Goal: Use online tool/utility: Utilize a website feature to perform a specific function

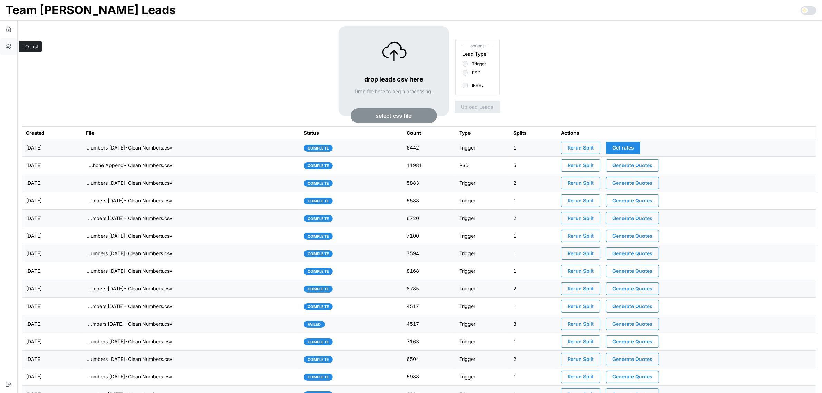
click at [6, 47] on icon "button" at bounding box center [8, 46] width 7 height 7
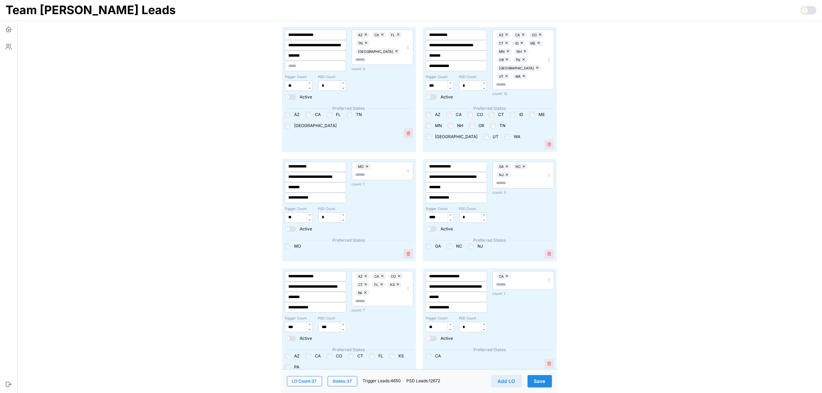
click at [289, 96] on span at bounding box center [288, 97] width 4 height 4
click at [290, 95] on span at bounding box center [293, 97] width 7 height 6
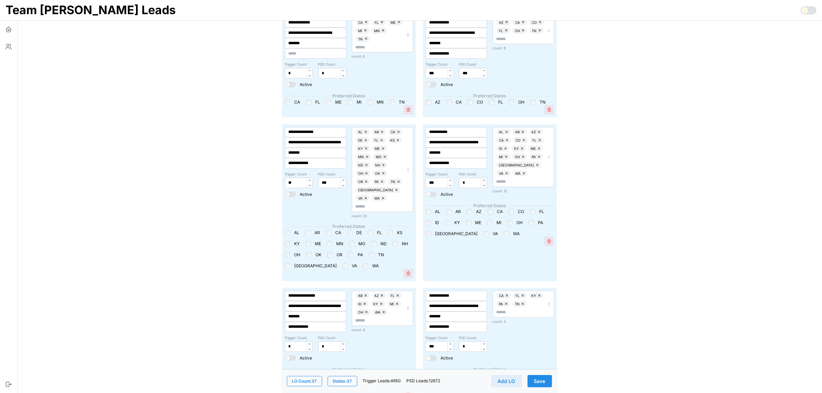
scroll to position [863, 0]
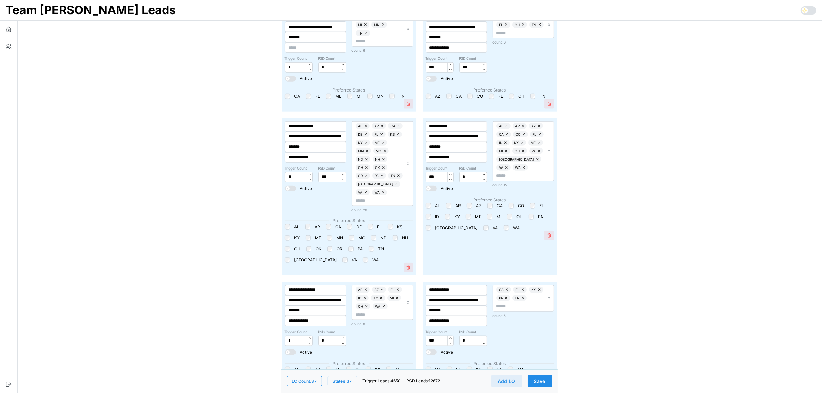
click at [391, 224] on div "AL AR CA DE FL KS KY ME MN MO ND NH OH OK OR PA TN TX VA WA" at bounding box center [349, 243] width 128 height 39
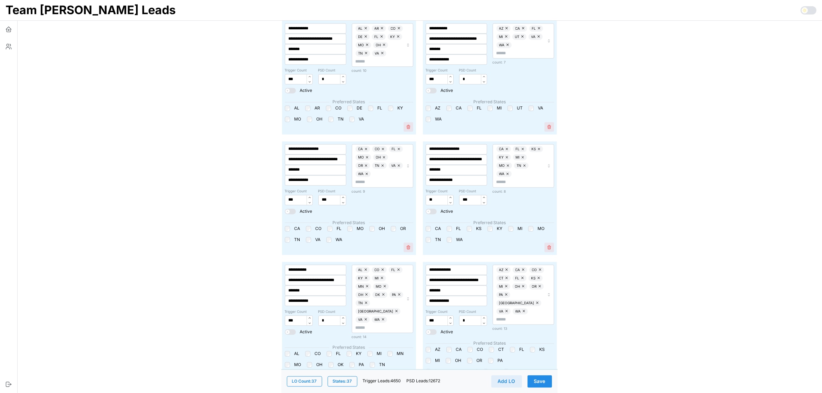
scroll to position [1684, 0]
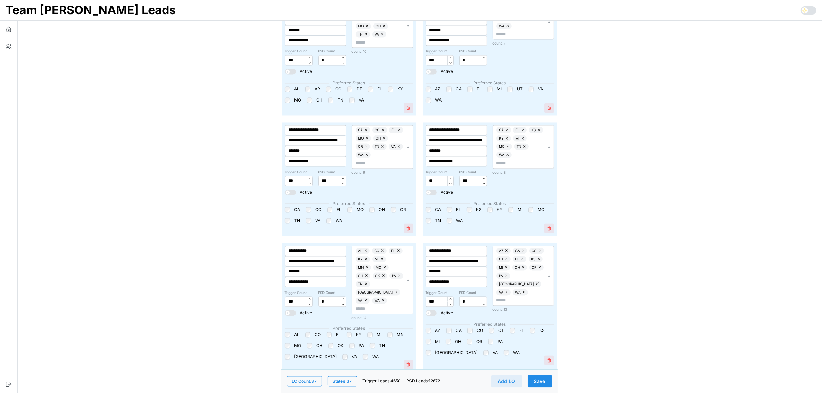
click at [397, 207] on label "OR" at bounding box center [402, 210] width 10 height 6
click at [466, 207] on div "CA FL KS KY MI MO TN WA" at bounding box center [490, 215] width 128 height 17
drag, startPoint x: 472, startPoint y: 166, endPoint x: 598, endPoint y: 182, distance: 125.9
click at [472, 207] on label "KS" at bounding box center [477, 210] width 10 height 6
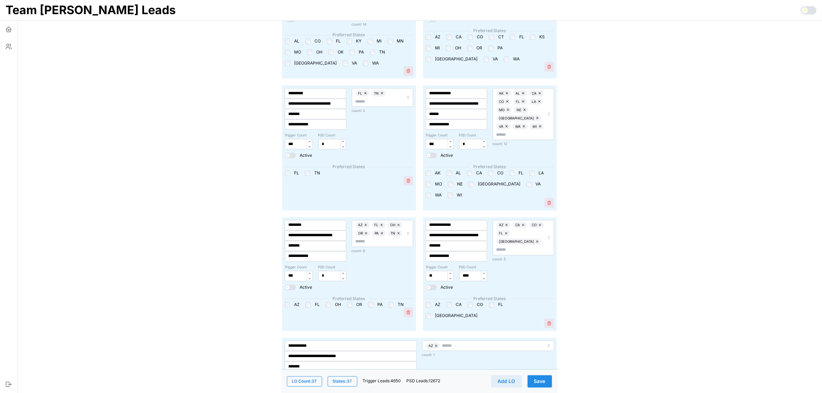
scroll to position [1986, 0]
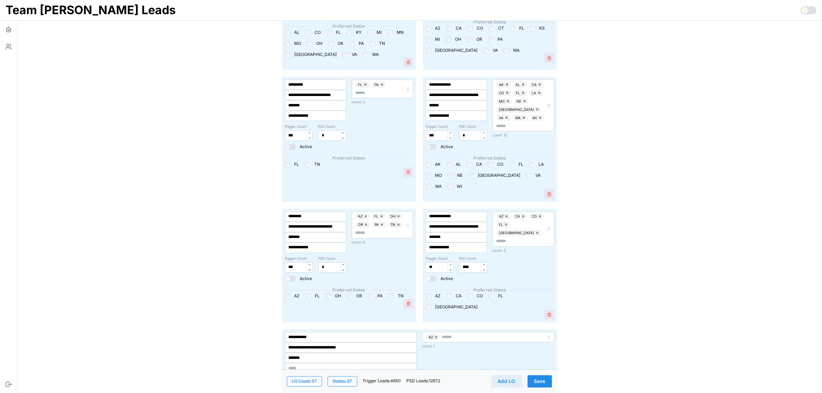
click at [538, 300] on span "Save" at bounding box center [539, 381] width 11 height 12
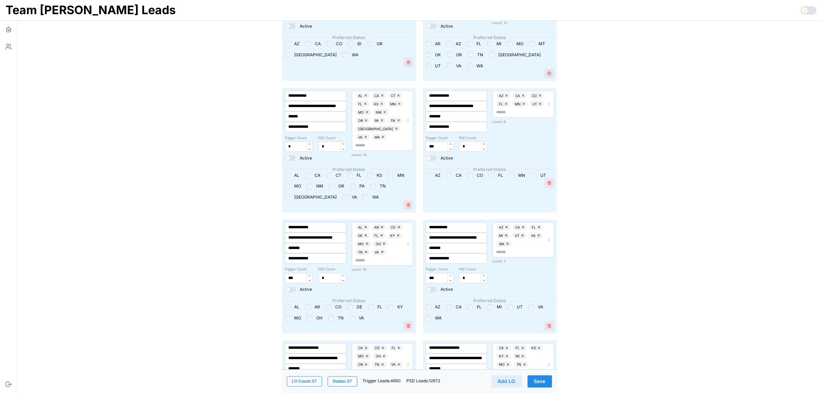
scroll to position [1389, 0]
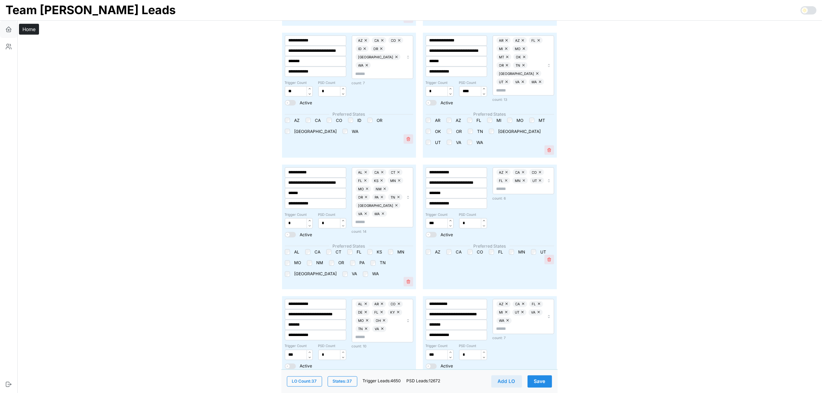
click at [10, 30] on icon "button" at bounding box center [8, 29] width 7 height 7
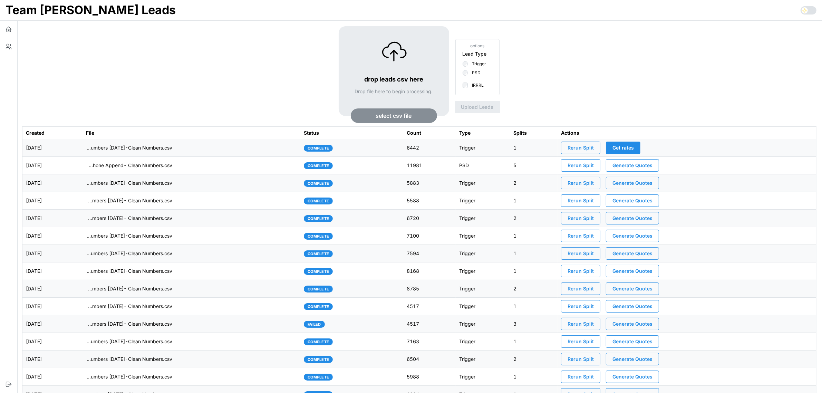
click at [594, 147] on span "Rerun Split" at bounding box center [581, 148] width 26 height 12
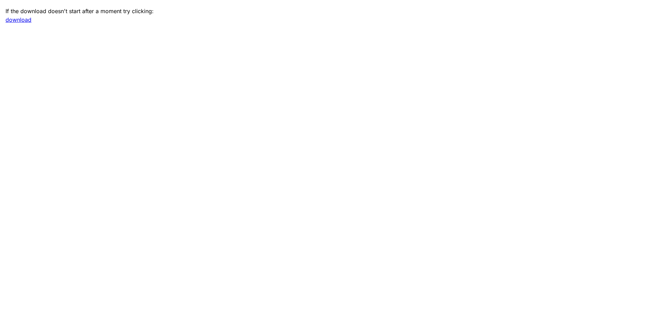
click at [20, 20] on link "download" at bounding box center [19, 19] width 26 height 7
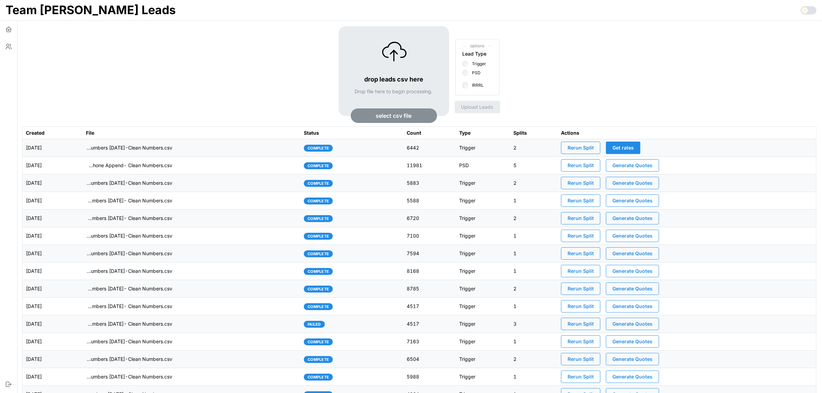
click at [212, 145] on td "imports/[PERSON_NAME]/1755617281068-TU Master List With Numbers [DATE]-Clean Nu…" at bounding box center [192, 148] width 218 height 18
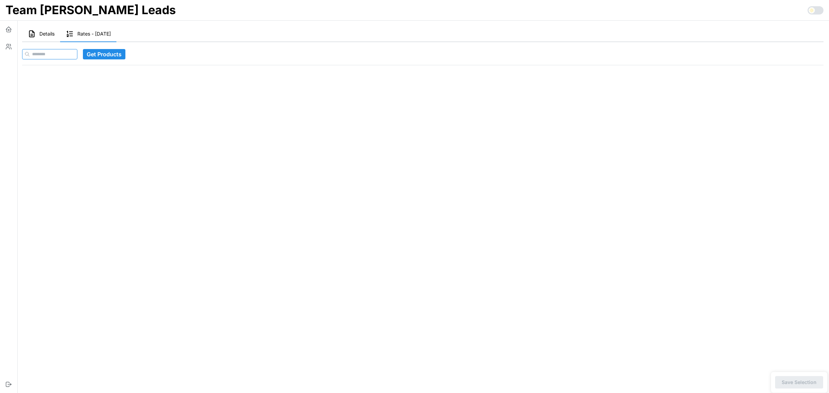
click at [62, 52] on input at bounding box center [49, 54] width 55 height 10
paste input "**********"
type input "**********"
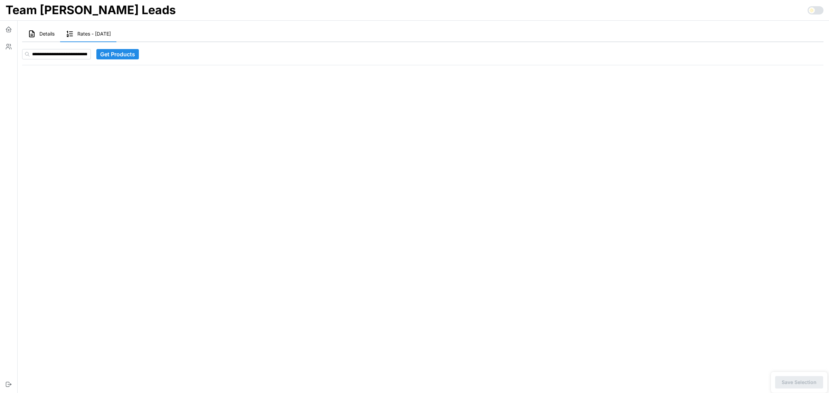
click at [124, 53] on span "Get Products" at bounding box center [117, 54] width 35 height 10
click at [55, 54] on input at bounding box center [56, 54] width 69 height 10
click at [53, 55] on input at bounding box center [49, 54] width 55 height 10
paste input "**********"
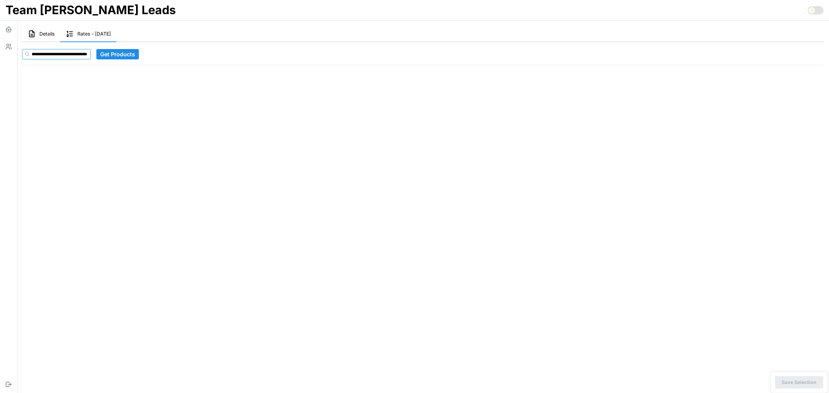
type input "**********"
click at [115, 53] on span "Get Products" at bounding box center [117, 54] width 35 height 10
click at [553, 193] on main "Details Rates - 2025-08-19 Stats Ashley Marx : count: 100 overUnder: 0 Distribu…" at bounding box center [420, 196] width 818 height 393
click at [551, 217] on main "Details Rates - 2025-08-19 Stats Ashley Marx : count: 100 overUnder: 0 Distribu…" at bounding box center [420, 196] width 818 height 393
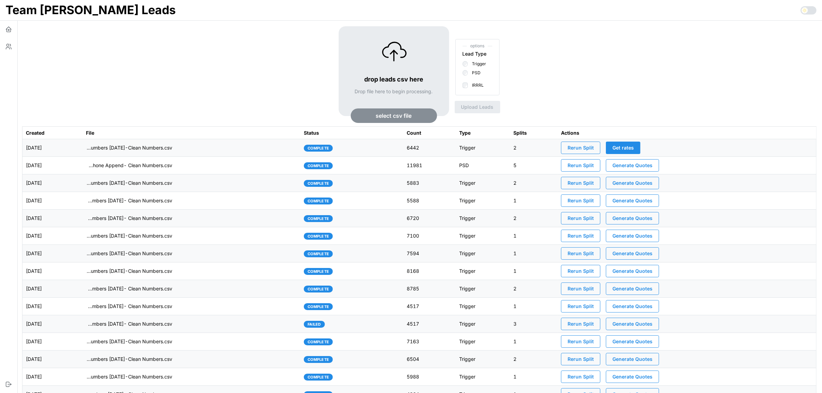
click at [241, 149] on td "imports/[PERSON_NAME]/1755617281068-TU Master List With Numbers [DATE]-Clean Nu…" at bounding box center [192, 148] width 218 height 18
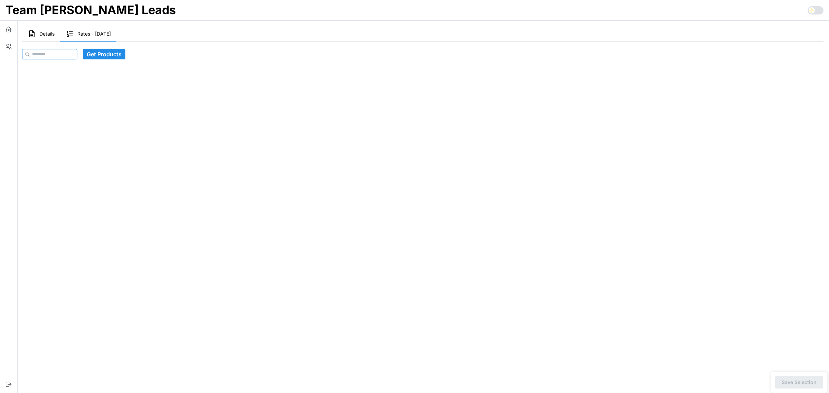
click at [77, 55] on input at bounding box center [49, 54] width 55 height 10
paste input "**********"
type input "**********"
click at [117, 51] on span "Get Products" at bounding box center [117, 54] width 35 height 10
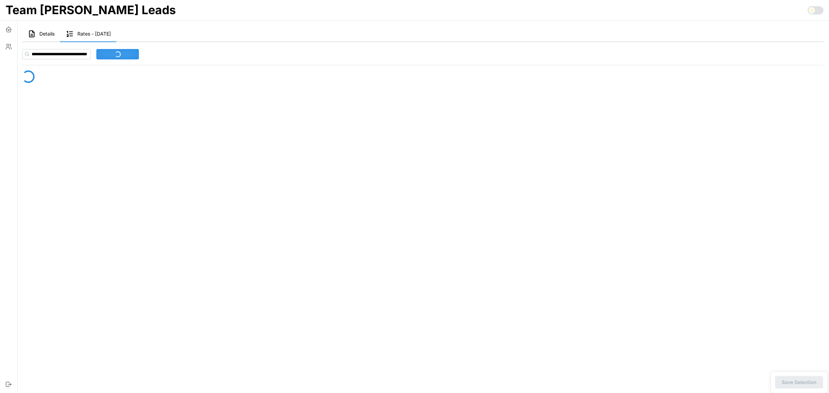
scroll to position [0, 0]
click at [57, 54] on input at bounding box center [56, 54] width 69 height 10
click at [56, 54] on input at bounding box center [56, 54] width 69 height 10
click at [73, 54] on input at bounding box center [49, 54] width 55 height 10
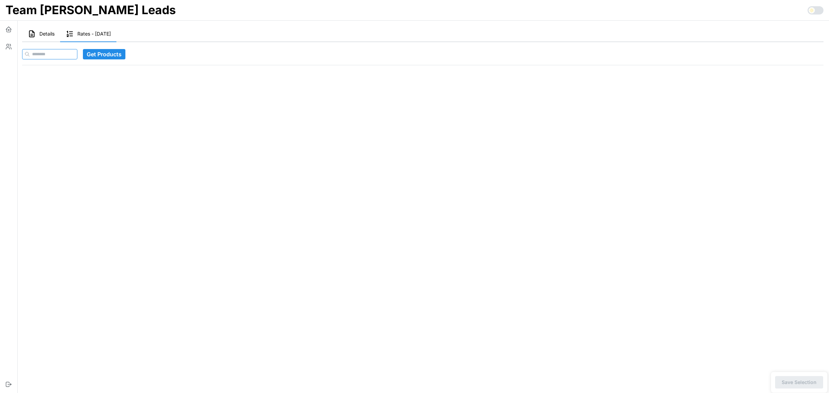
paste input "**********"
type input "**********"
click at [130, 55] on span "Get Products" at bounding box center [117, 54] width 35 height 10
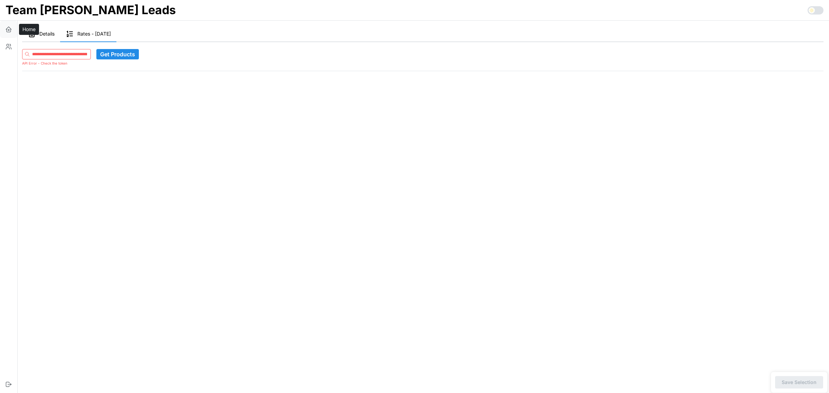
click at [8, 28] on icon "button" at bounding box center [8, 29] width 7 height 7
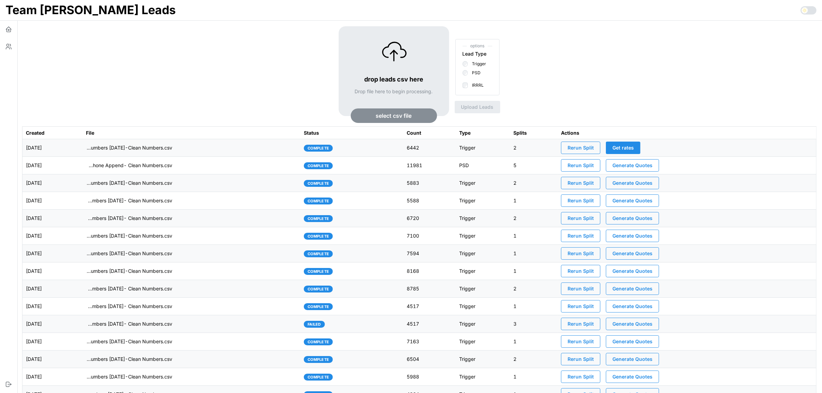
click at [260, 164] on td "imports/[PERSON_NAME]/1755554868013-VA IRRRL Leads Master List [DATE]- Cell Pho…" at bounding box center [192, 166] width 218 height 18
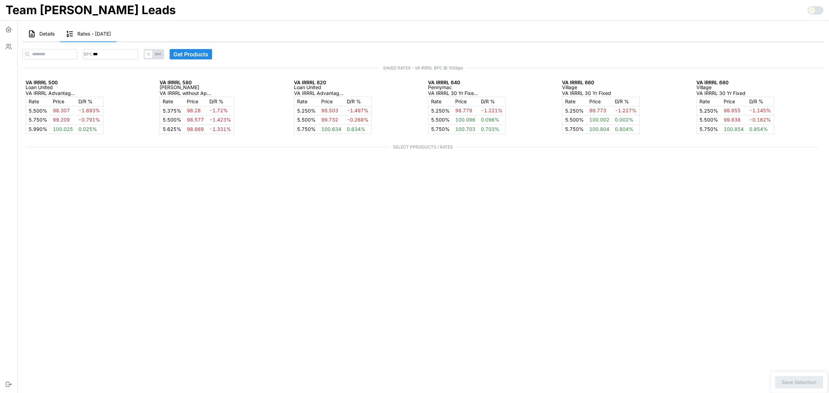
click at [46, 33] on span "Details" at bounding box center [46, 33] width 15 height 5
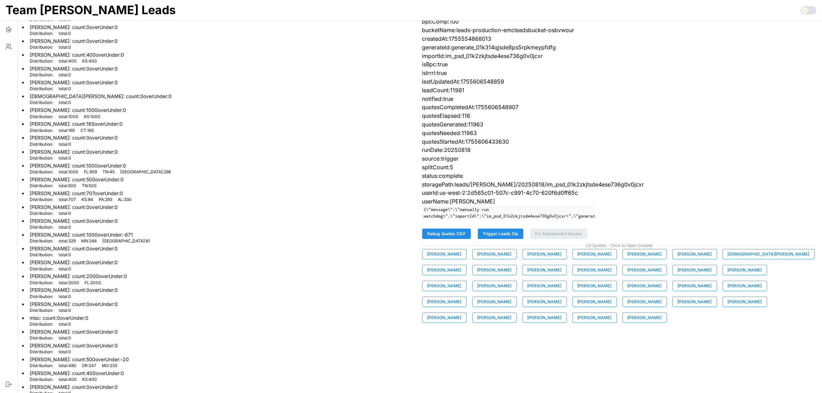
scroll to position [39, 0]
drag, startPoint x: 84, startPoint y: 197, endPoint x: 140, endPoint y: 197, distance: 56.6
click at [140, 197] on li "[PERSON_NAME] : count: 707 overUnder: 0 Distribution: total : 707 KS : 84 PA : …" at bounding box center [219, 197] width 395 height 14
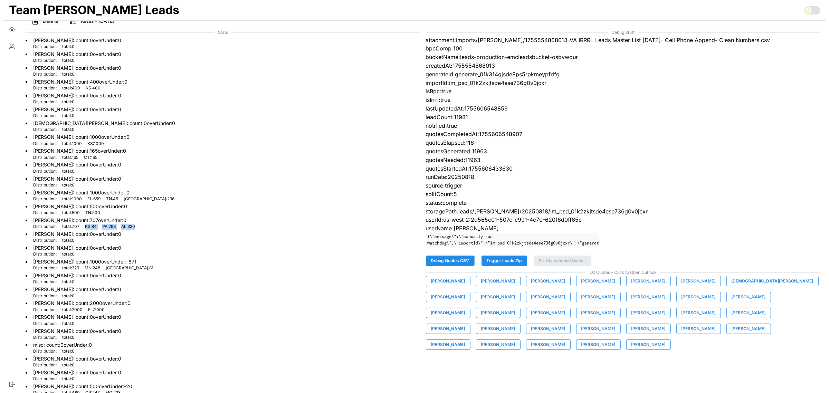
scroll to position [0, 0]
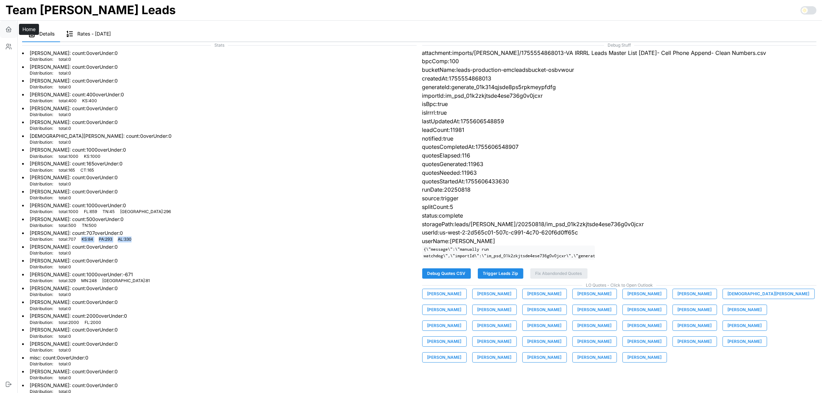
click at [13, 30] on button "button" at bounding box center [8, 29] width 17 height 17
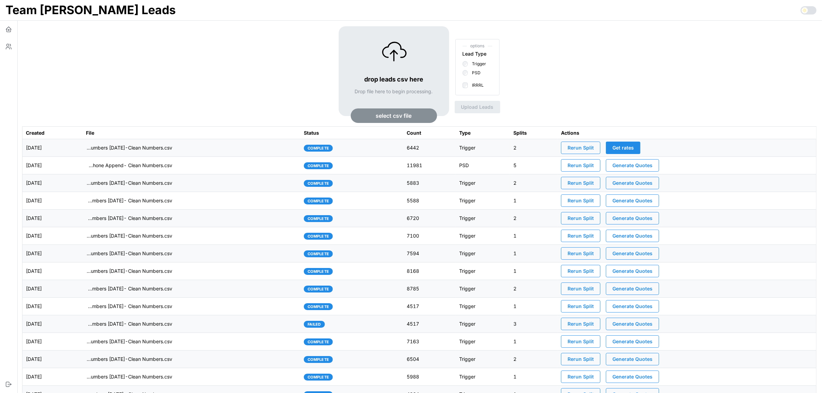
click at [83, 149] on td "[DATE]" at bounding box center [52, 148] width 60 height 18
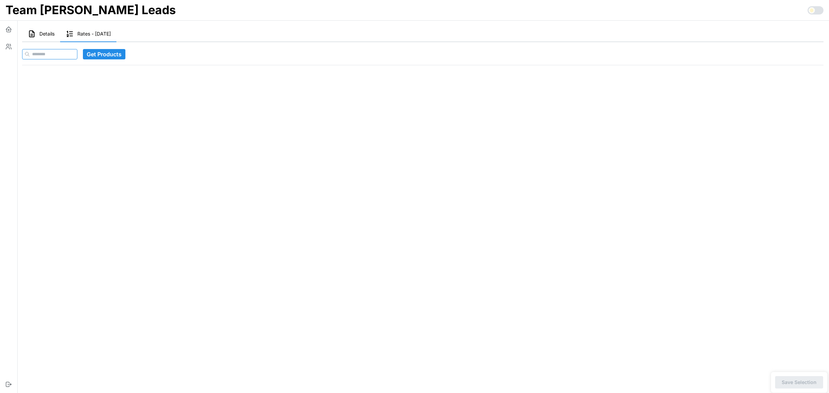
click at [54, 56] on input at bounding box center [49, 54] width 55 height 10
paste input "**********"
type input "**********"
click at [116, 56] on span "Get Products" at bounding box center [117, 54] width 35 height 10
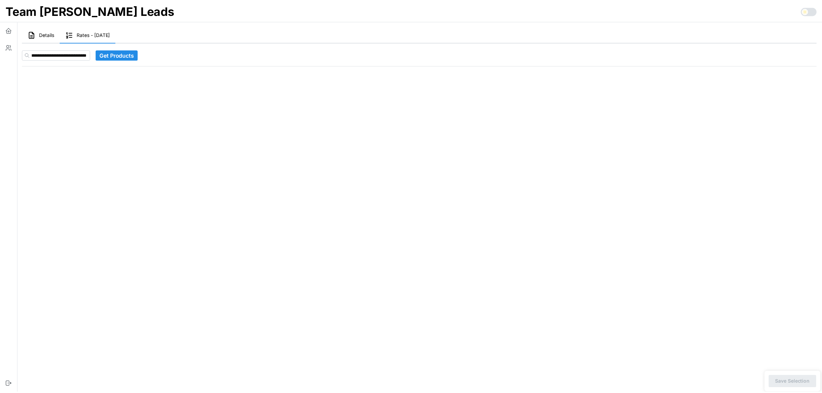
scroll to position [0, 0]
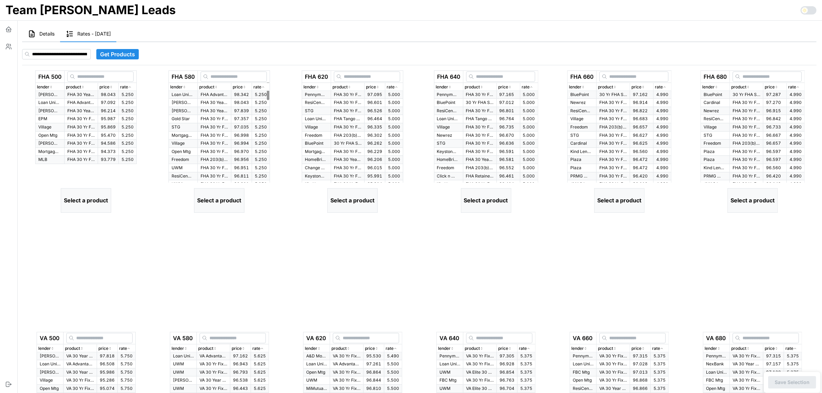
click at [132, 84] on div "rate" at bounding box center [127, 87] width 15 height 7
click at [133, 84] on div "rate" at bounding box center [127, 87] width 15 height 7
click at [83, 101] on p "FHA Advantage 30 Yr Fixed" at bounding box center [81, 103] width 28 height 6
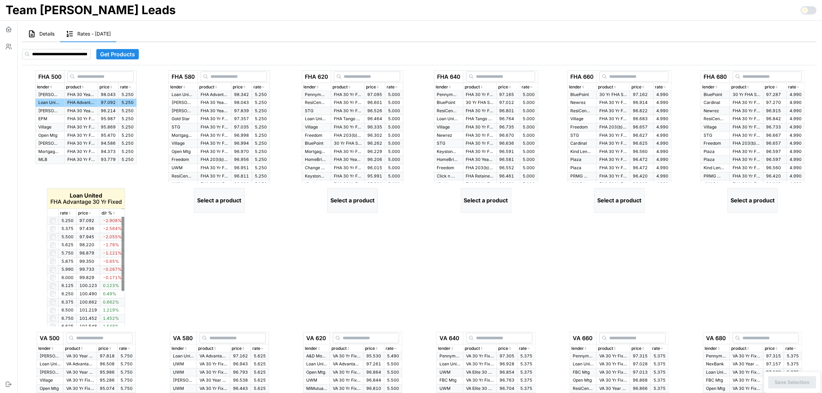
click at [70, 212] on icon "button" at bounding box center [69, 213] width 3 height 4
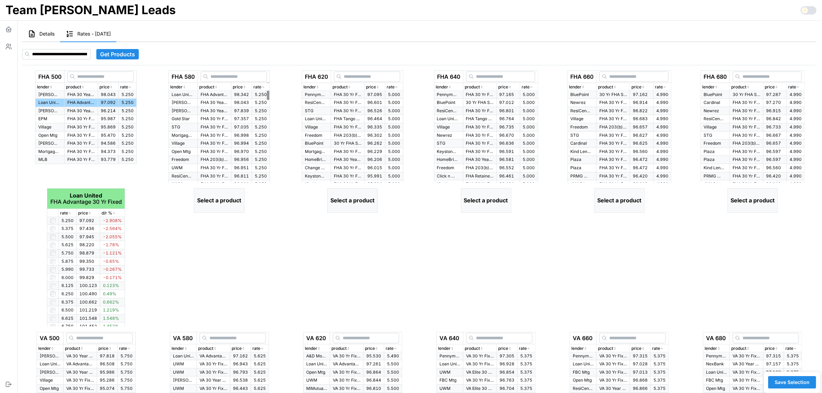
click at [265, 86] on icon "button" at bounding box center [262, 87] width 3 height 4
click at [240, 95] on span "98.342" at bounding box center [241, 94] width 15 height 5
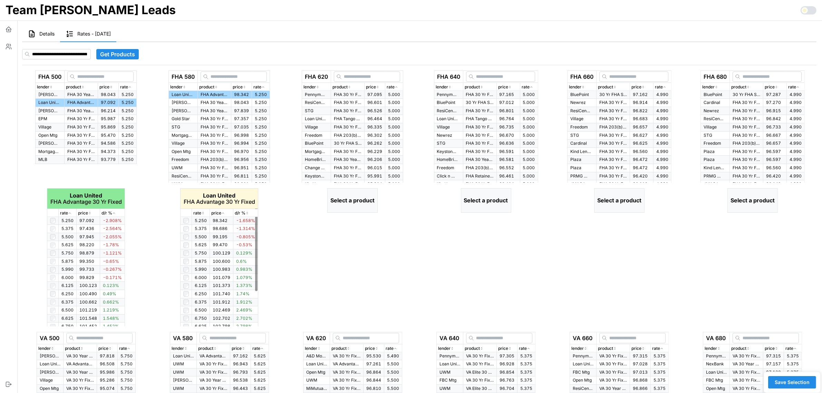
click at [201, 214] on icon "button" at bounding box center [202, 213] width 3 height 4
click at [398, 87] on icon "button" at bounding box center [396, 87] width 3 height 4
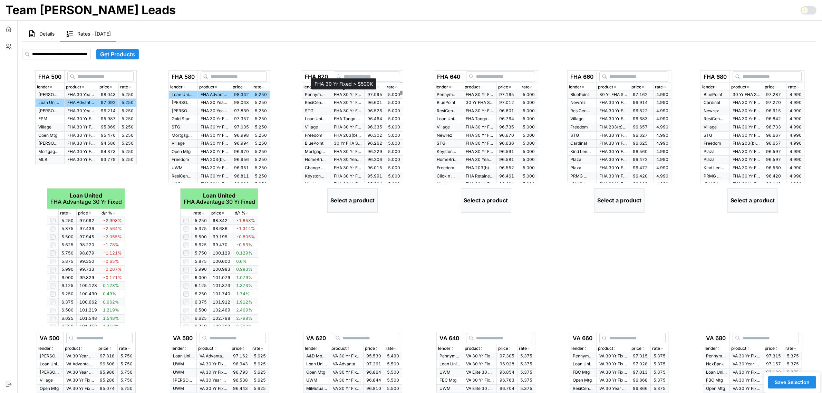
click at [343, 95] on p "FHA 30 Yr Fixed > $500K" at bounding box center [348, 95] width 28 height 6
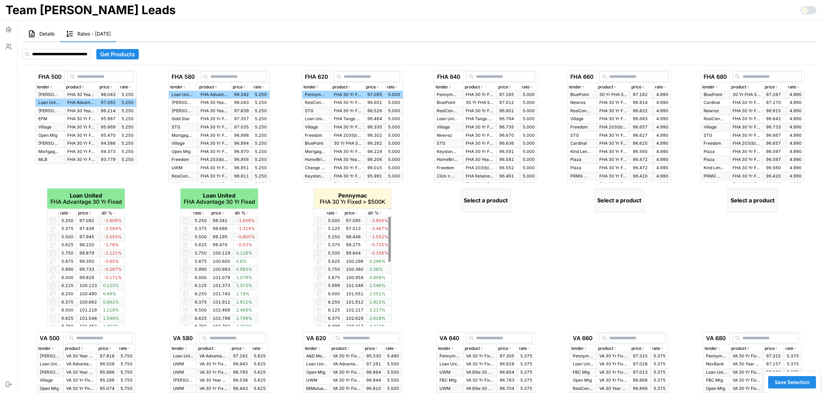
click at [339, 213] on div "rate" at bounding box center [334, 213] width 15 height 7
click at [533, 87] on icon "button" at bounding box center [531, 87] width 3 height 4
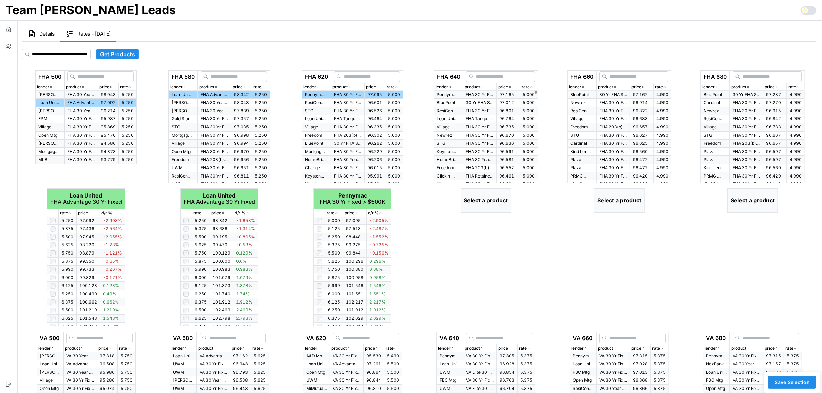
click at [507, 94] on span "97.165" at bounding box center [507, 94] width 15 height 5
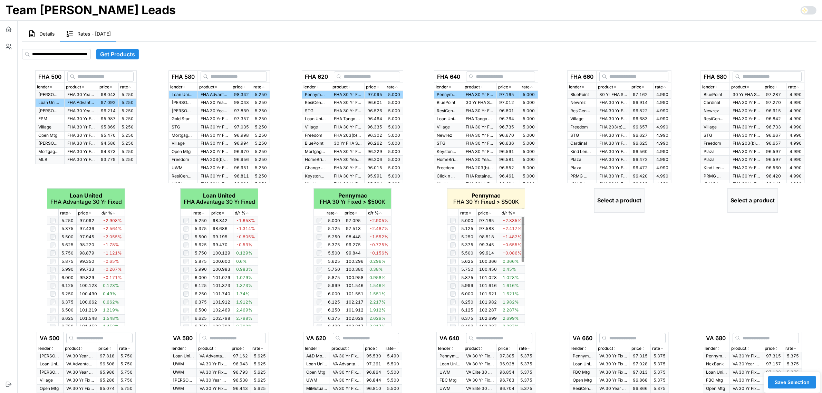
click at [470, 213] on icon "button" at bounding box center [469, 213] width 3 height 4
click at [665, 85] on icon "button" at bounding box center [664, 87] width 3 height 4
click at [644, 94] on span "97.162" at bounding box center [640, 94] width 15 height 5
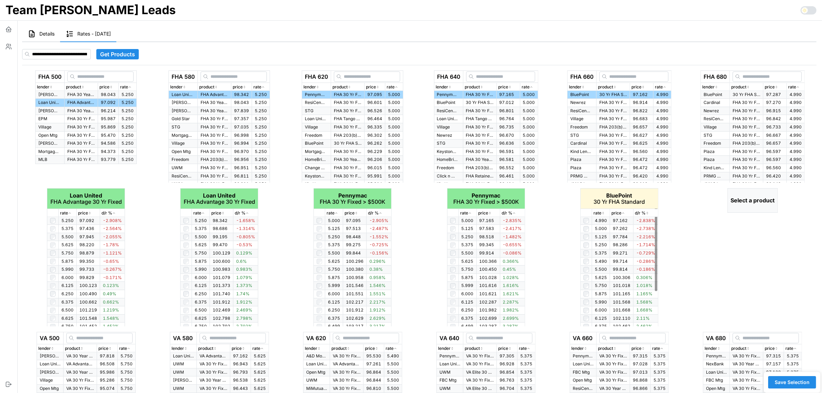
click at [603, 211] on icon "button" at bounding box center [603, 213] width 3 height 4
click at [796, 87] on p "rate" at bounding box center [793, 87] width 8 height 7
click at [775, 95] on span "97.287" at bounding box center [773, 94] width 15 height 5
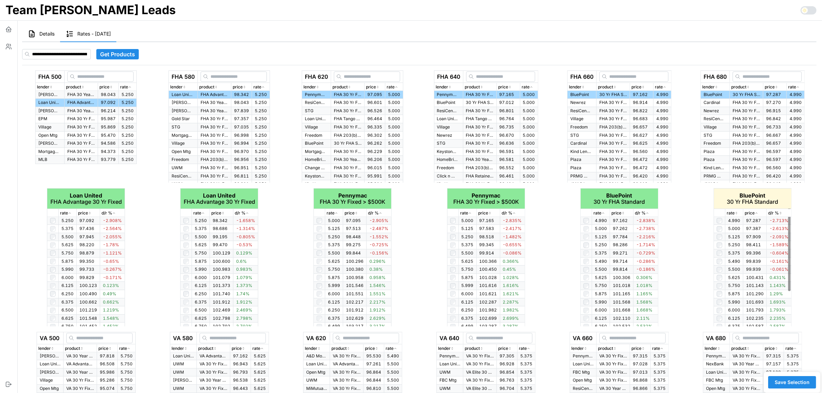
click at [736, 213] on icon "button" at bounding box center [736, 213] width 3 height 4
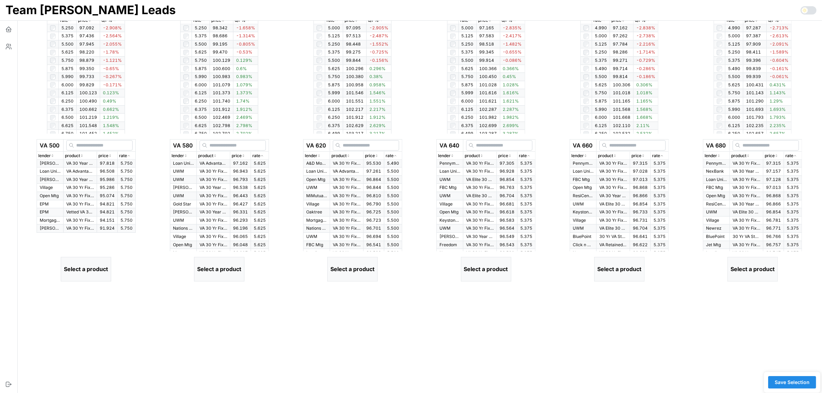
scroll to position [206, 0]
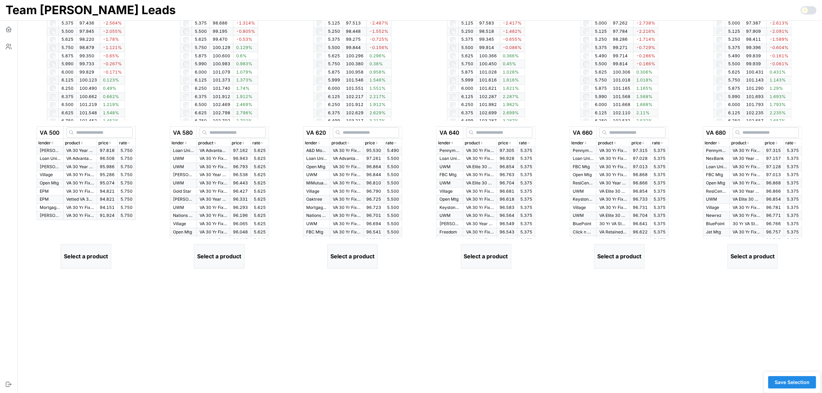
click at [127, 144] on p "rate" at bounding box center [123, 143] width 8 height 7
click at [75, 161] on p "VA Advantage 30 Yr Fixed" at bounding box center [80, 159] width 28 height 6
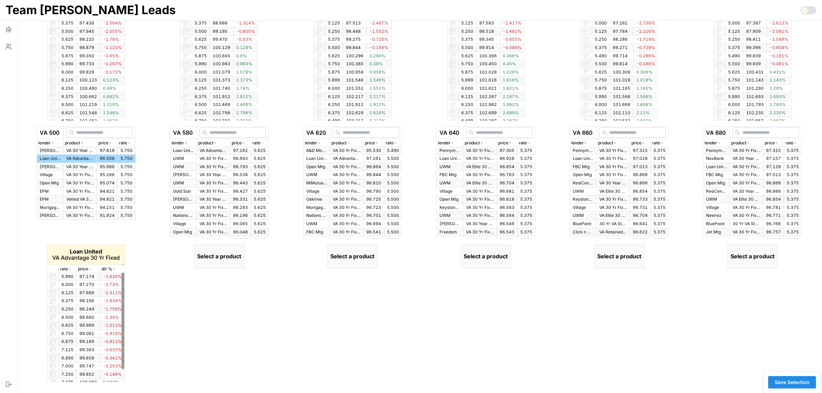
click at [70, 270] on icon "button" at bounding box center [69, 269] width 3 height 4
click at [71, 268] on icon "button" at bounding box center [69, 269] width 3 height 4
click at [234, 149] on span "97.162" at bounding box center [240, 150] width 15 height 5
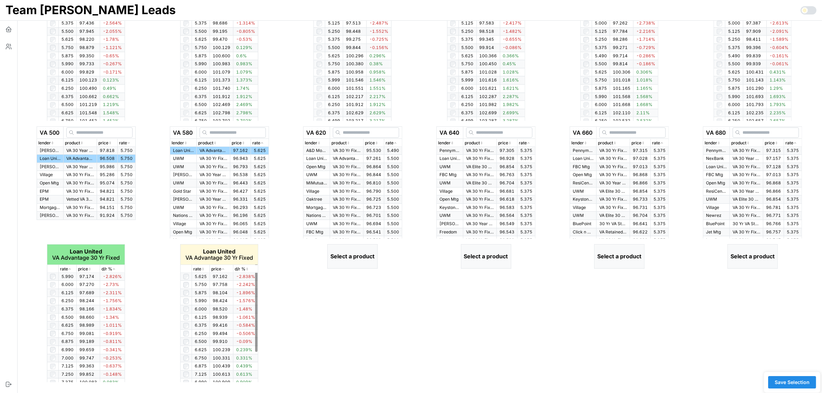
click at [203, 268] on icon "button" at bounding box center [203, 268] width 1 height 1
click at [203, 268] on icon "button" at bounding box center [202, 269] width 3 height 4
click at [396, 143] on icon "button" at bounding box center [395, 143] width 3 height 4
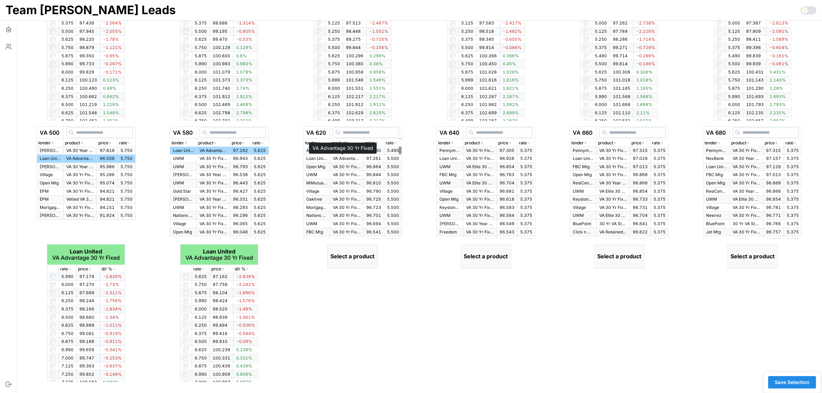
click at [343, 158] on p "VA Advantage 30 Yr Fixed" at bounding box center [347, 159] width 28 height 6
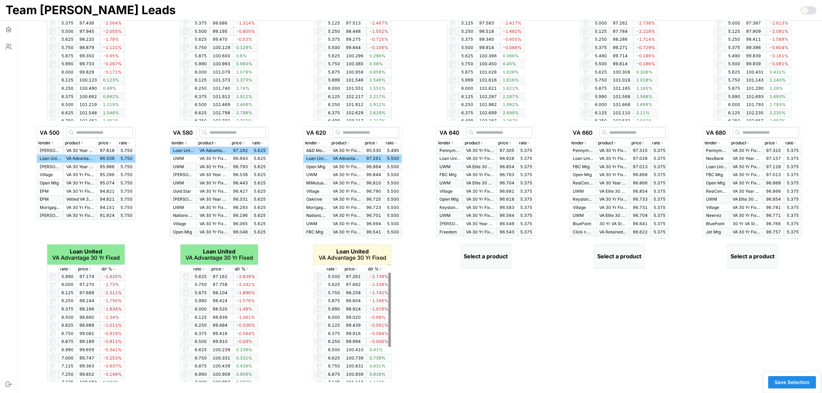
click at [338, 268] on icon "button" at bounding box center [336, 269] width 3 height 4
click at [337, 268] on icon "button" at bounding box center [336, 269] width 3 height 4
click at [531, 142] on icon "button" at bounding box center [528, 143] width 3 height 4
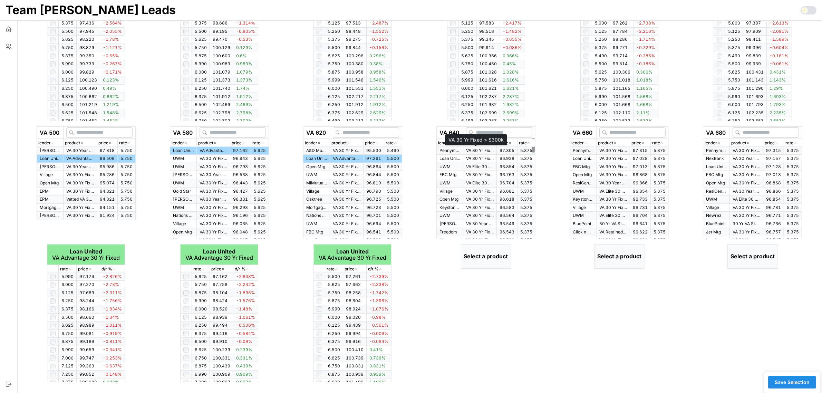
click at [486, 151] on p "VA 30 Yr Fixed > $300k" at bounding box center [480, 151] width 28 height 6
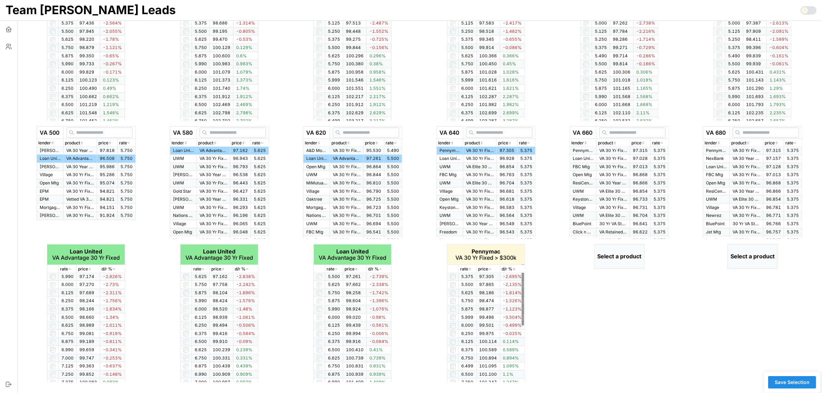
click at [470, 269] on icon "button" at bounding box center [469, 269] width 3 height 4
click at [660, 143] on p "rate" at bounding box center [656, 143] width 8 height 7
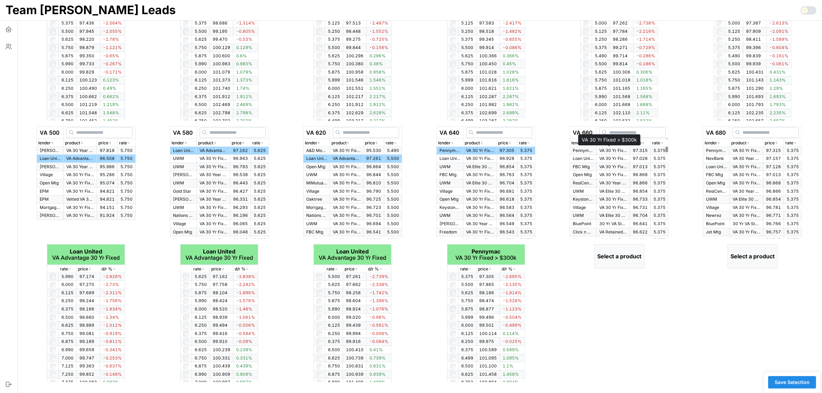
click at [611, 150] on p "VA 30 Yr Fixed > $300k" at bounding box center [614, 151] width 28 height 6
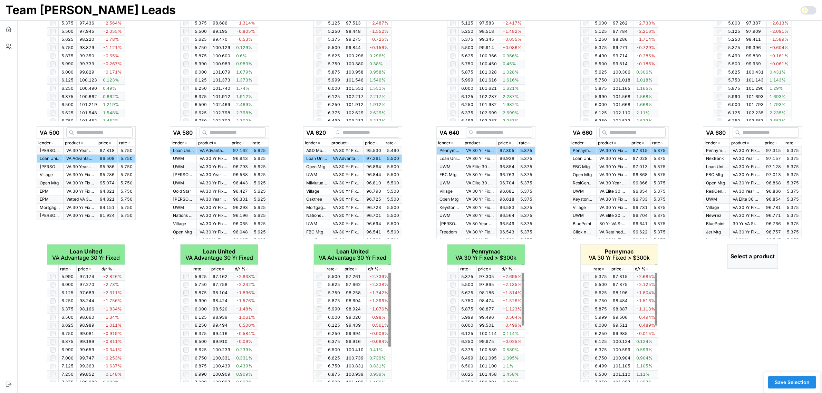
click at [603, 270] on icon "button" at bounding box center [603, 270] width 1 height 1
click at [603, 269] on icon "button" at bounding box center [603, 269] width 3 height 4
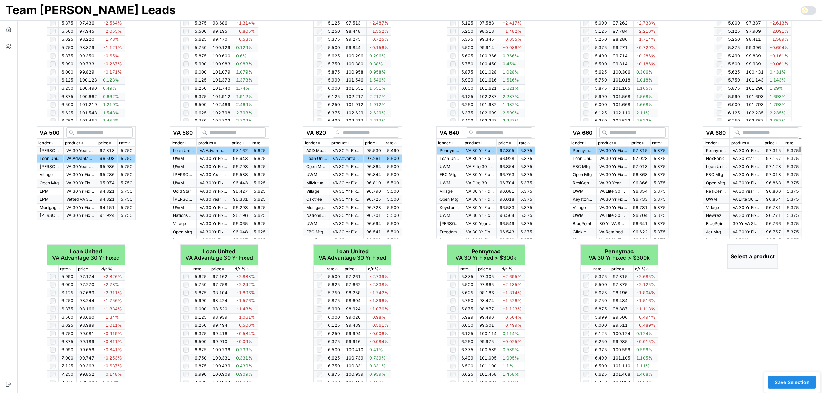
click at [794, 142] on p "rate" at bounding box center [790, 143] width 8 height 7
click at [738, 151] on p "VA 30 Yr Fixed > $300k" at bounding box center [747, 151] width 28 height 6
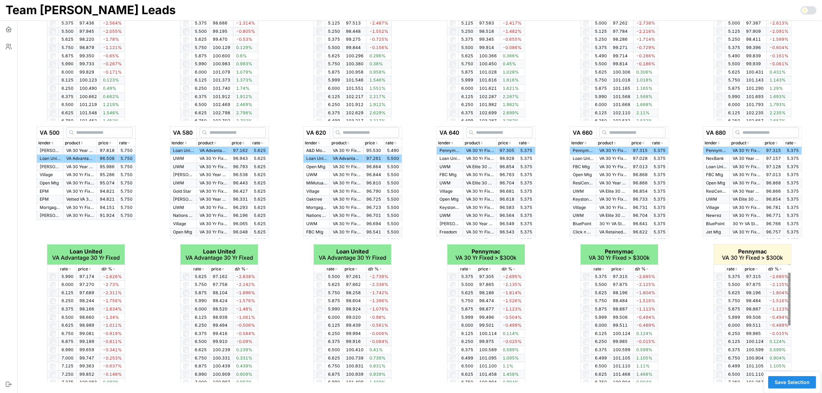
click at [736, 267] on icon "button" at bounding box center [736, 269] width 3 height 4
click at [797, 382] on span "Save Selection" at bounding box center [792, 382] width 35 height 12
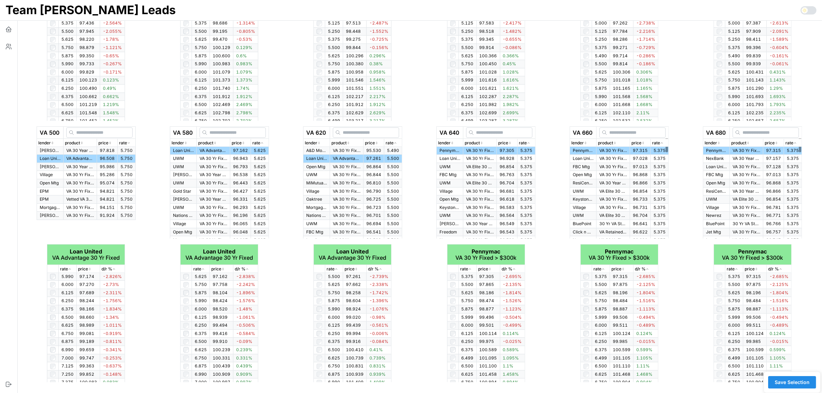
drag, startPoint x: 558, startPoint y: 118, endPoint x: 553, endPoint y: 120, distance: 5.4
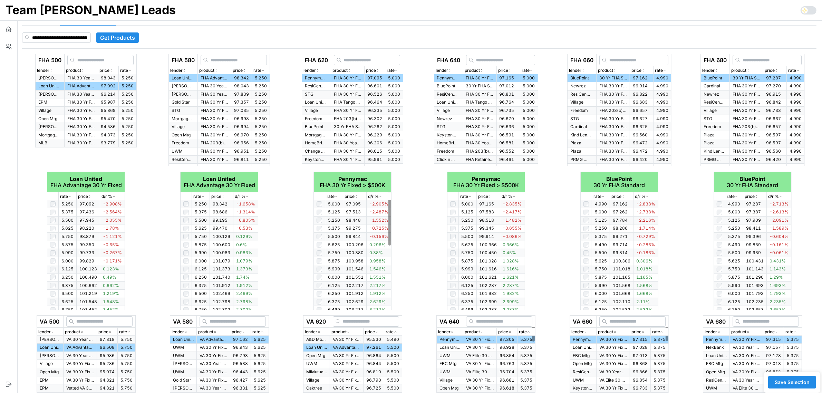
scroll to position [0, 0]
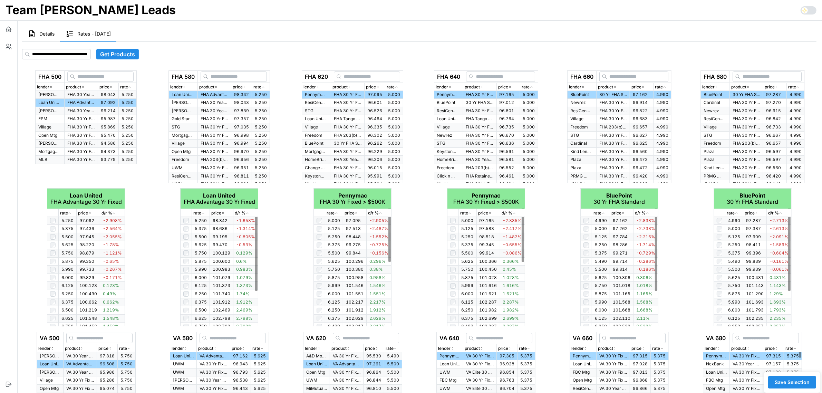
drag, startPoint x: 783, startPoint y: 383, endPoint x: 192, endPoint y: 331, distance: 593.2
click at [783, 382] on span "Save Selection" at bounding box center [792, 382] width 35 height 12
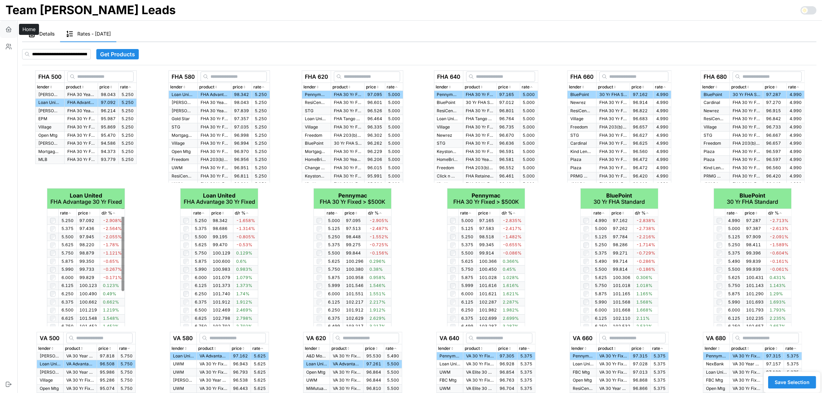
click at [13, 28] on button "button" at bounding box center [8, 29] width 17 height 17
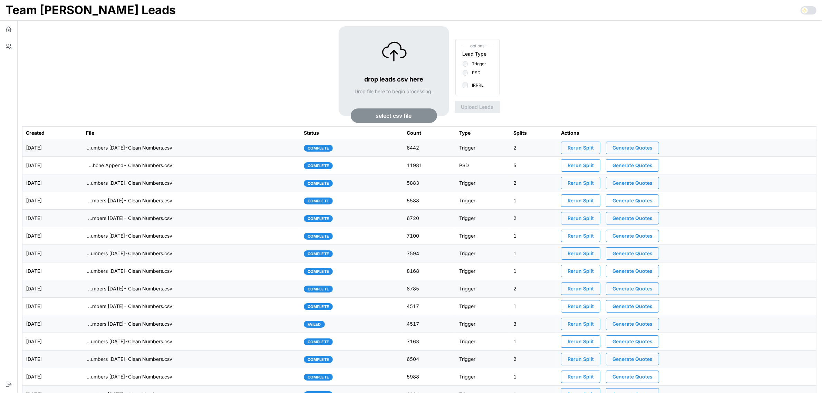
click at [640, 146] on span "Generate Quotes" at bounding box center [633, 148] width 40 height 12
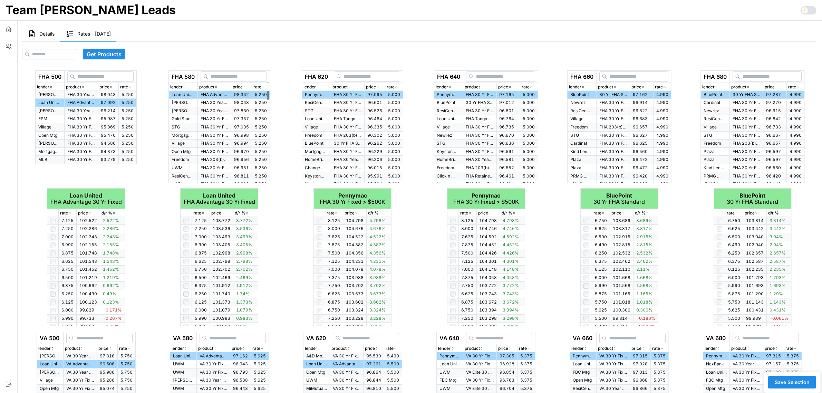
drag, startPoint x: 45, startPoint y: 35, endPoint x: 372, endPoint y: 230, distance: 381.0
click at [45, 35] on span "Details" at bounding box center [46, 33] width 15 height 5
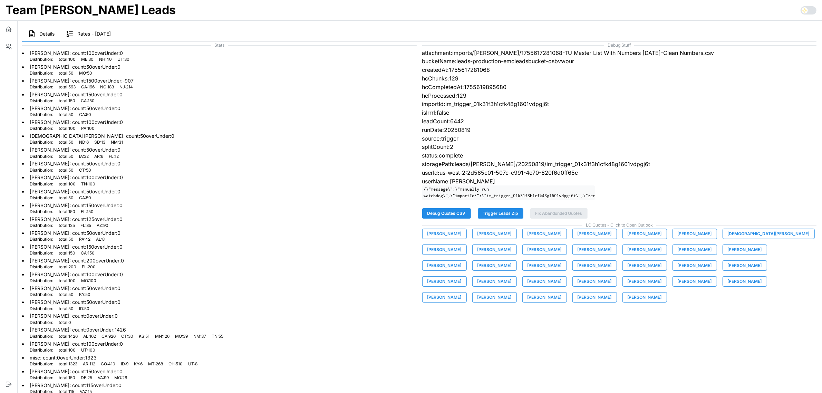
click at [578, 239] on span "[PERSON_NAME]" at bounding box center [595, 234] width 34 height 10
click at [446, 239] on span "[PERSON_NAME]" at bounding box center [445, 234] width 34 height 10
click at [472, 239] on button "[PERSON_NAME]" at bounding box center [494, 234] width 45 height 10
click at [528, 239] on span "[PERSON_NAME]" at bounding box center [545, 234] width 34 height 10
click at [579, 239] on span "[PERSON_NAME]" at bounding box center [595, 234] width 34 height 10
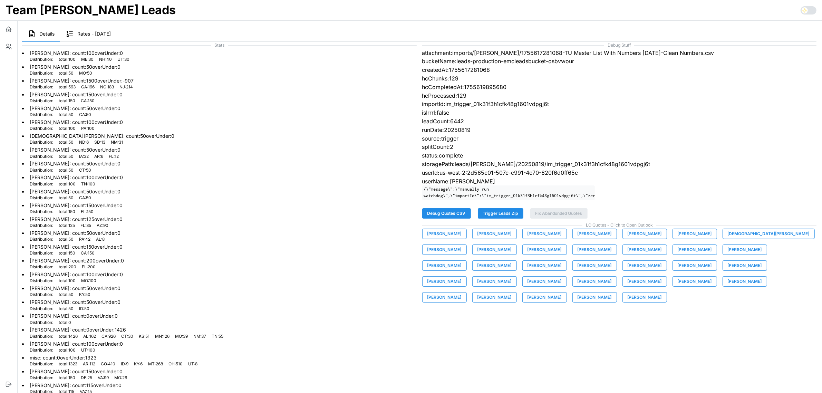
click at [634, 239] on span "[PERSON_NAME]" at bounding box center [645, 234] width 34 height 10
click at [678, 239] on span "[PERSON_NAME]" at bounding box center [695, 234] width 34 height 10
click at [728, 239] on span "[DEMOGRAPHIC_DATA][PERSON_NAME]" at bounding box center [769, 234] width 82 height 10
click at [467, 245] on button "[PERSON_NAME]" at bounding box center [444, 250] width 45 height 10
click at [478, 255] on span "[PERSON_NAME]" at bounding box center [495, 250] width 34 height 10
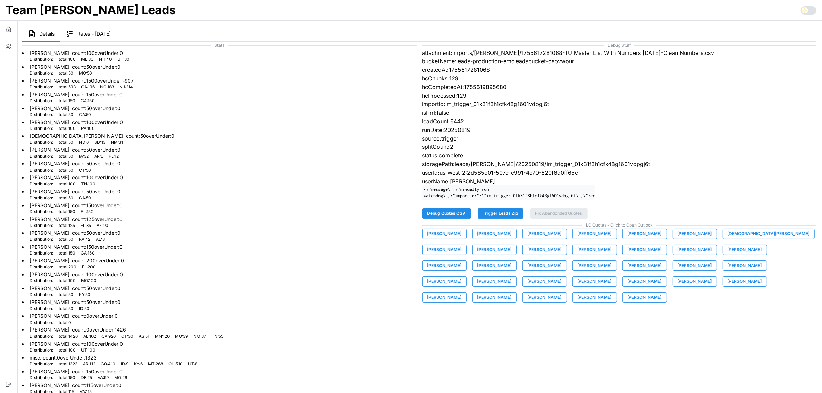
click at [528, 255] on span "[PERSON_NAME]" at bounding box center [545, 250] width 34 height 10
click at [578, 255] on span "[PERSON_NAME]" at bounding box center [595, 250] width 34 height 10
click at [628, 255] on span "[PERSON_NAME]" at bounding box center [645, 250] width 34 height 10
click at [678, 255] on span "[PERSON_NAME]" at bounding box center [695, 250] width 34 height 10
click at [728, 255] on span "[PERSON_NAME]" at bounding box center [745, 250] width 34 height 10
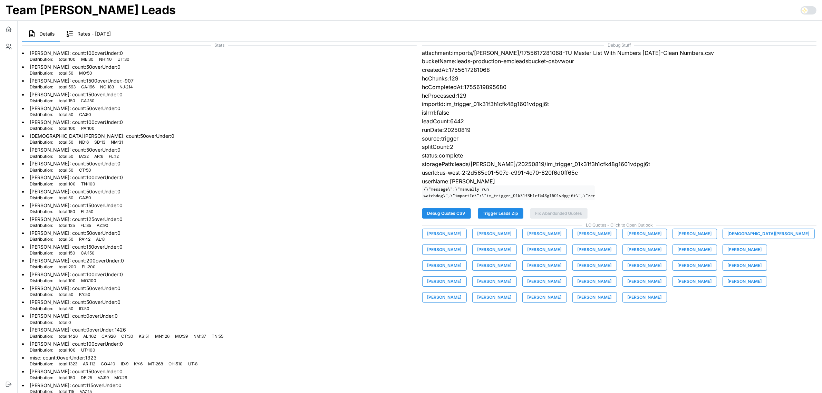
click at [462, 261] on span "[PERSON_NAME]" at bounding box center [445, 266] width 34 height 10
click at [512, 261] on span "[PERSON_NAME]" at bounding box center [495, 266] width 34 height 10
click at [562, 261] on span "[PERSON_NAME]" at bounding box center [545, 266] width 34 height 10
click at [578, 270] on span "[PERSON_NAME]" at bounding box center [595, 266] width 34 height 10
click at [628, 270] on span "[PERSON_NAME]" at bounding box center [645, 266] width 34 height 10
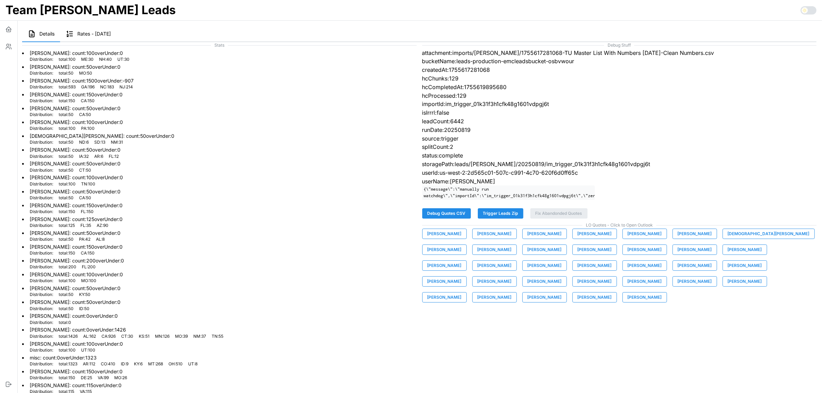
click at [678, 269] on span "[PERSON_NAME]" at bounding box center [695, 266] width 34 height 10
click at [462, 277] on span "[PERSON_NAME]" at bounding box center [445, 282] width 34 height 10
click at [512, 277] on span "[PERSON_NAME]" at bounding box center [495, 282] width 34 height 10
click at [562, 277] on span "[PERSON_NAME]" at bounding box center [545, 282] width 34 height 10
click at [612, 277] on span "[PERSON_NAME]" at bounding box center [595, 282] width 34 height 10
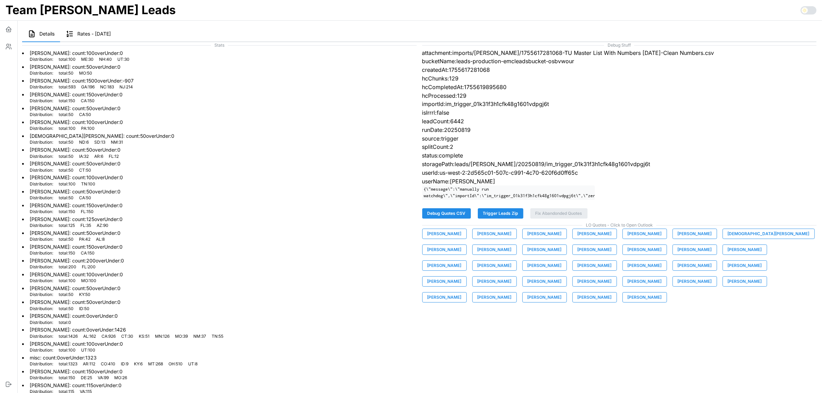
click at [628, 285] on span "[PERSON_NAME]" at bounding box center [645, 282] width 34 height 10
click at [678, 284] on span "[PERSON_NAME]" at bounding box center [695, 282] width 34 height 10
click at [728, 286] on span "[PERSON_NAME]" at bounding box center [745, 282] width 34 height 10
click at [462, 293] on span "[PERSON_NAME]" at bounding box center [445, 298] width 34 height 10
click at [512, 293] on span "[PERSON_NAME]" at bounding box center [495, 298] width 34 height 10
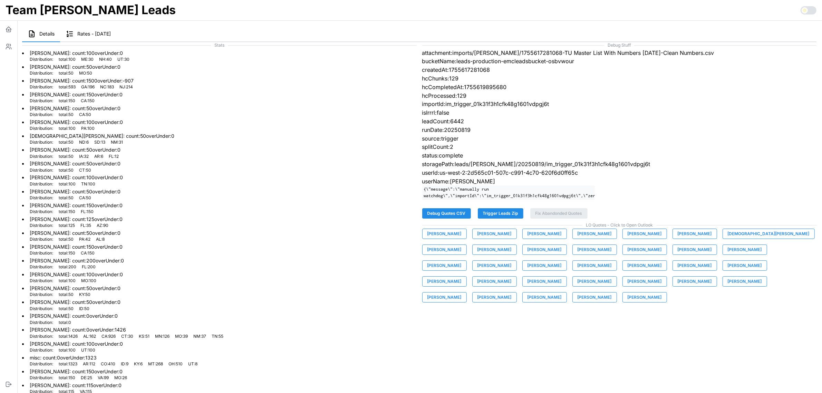
click at [562, 293] on span "[PERSON_NAME]" at bounding box center [545, 298] width 34 height 10
click at [612, 293] on span "[PERSON_NAME]" at bounding box center [595, 298] width 34 height 10
click at [662, 293] on span "[PERSON_NAME]" at bounding box center [645, 298] width 34 height 10
click at [11, 29] on icon "button" at bounding box center [9, 30] width 4 height 3
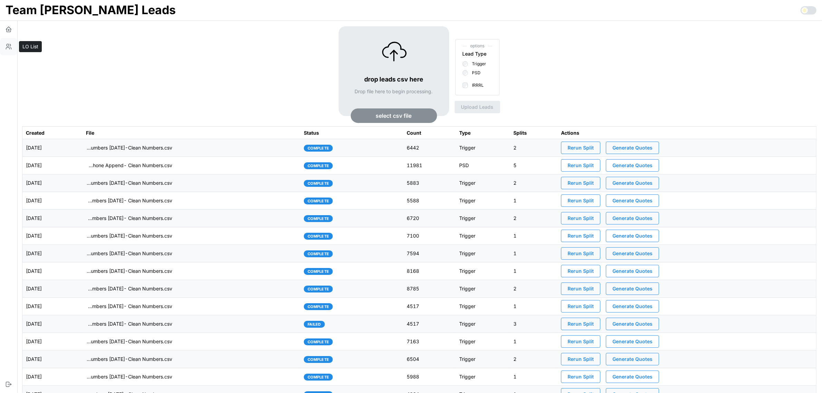
click at [11, 47] on icon "button" at bounding box center [8, 46] width 7 height 7
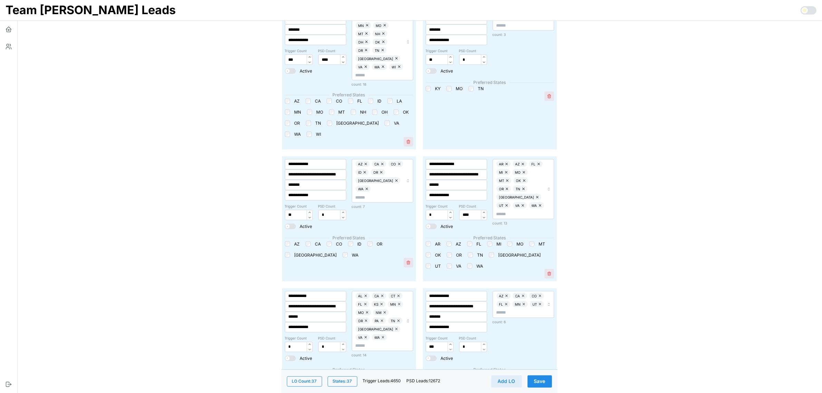
scroll to position [1338, 0]
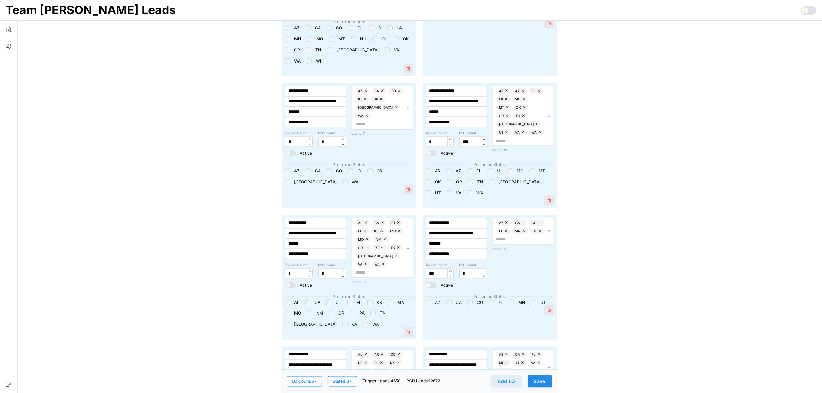
click at [431, 151] on span at bounding box center [434, 154] width 7 height 6
click at [541, 377] on span "Save" at bounding box center [539, 381] width 11 height 12
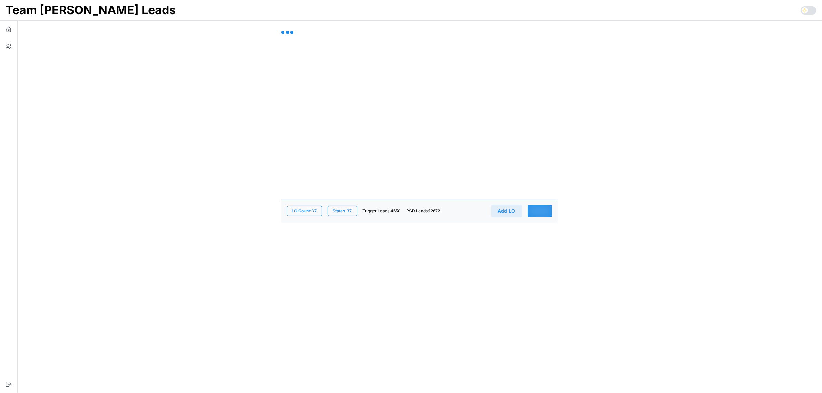
scroll to position [0, 0]
